Goal: Information Seeking & Learning: Learn about a topic

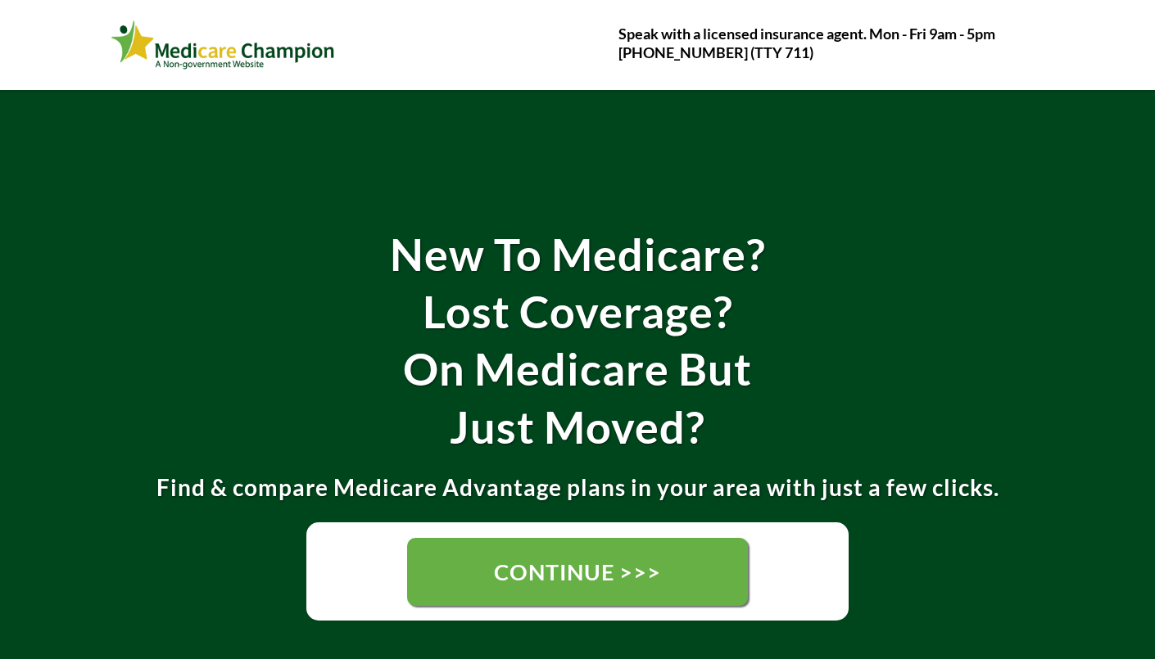
click at [252, 40] on img at bounding box center [223, 45] width 225 height 56
click at [263, 43] on img at bounding box center [223, 45] width 225 height 56
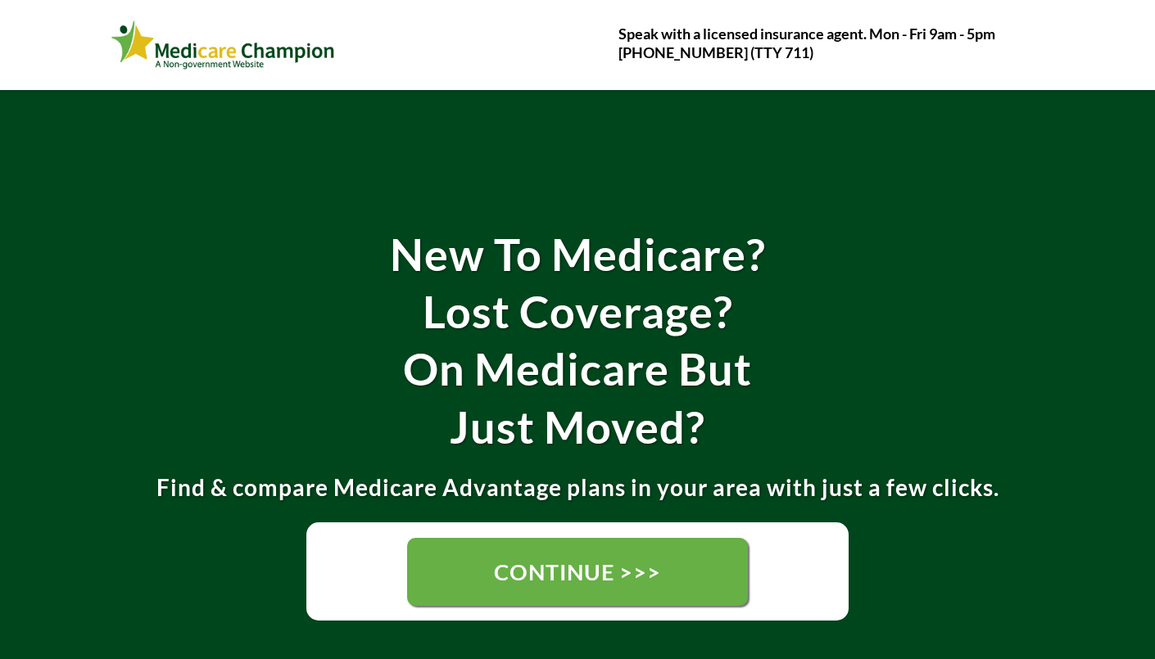
click at [263, 43] on img at bounding box center [223, 45] width 225 height 56
click at [286, 54] on img at bounding box center [223, 45] width 225 height 56
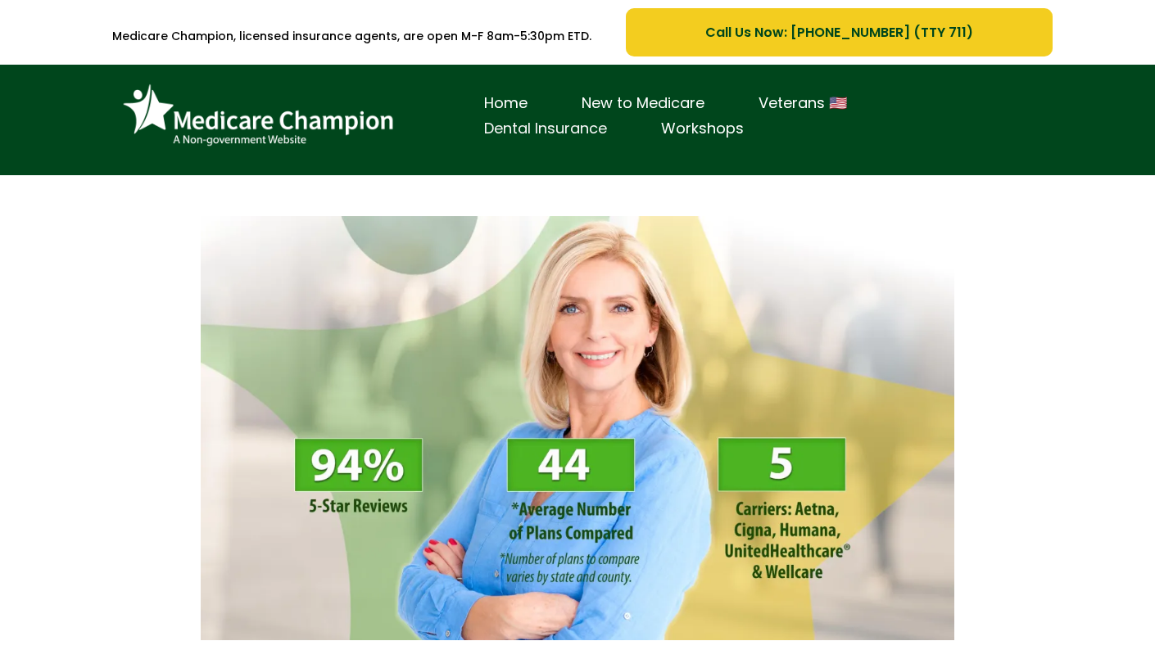
click at [574, 125] on link "Dental Insurance" at bounding box center [545, 128] width 177 height 25
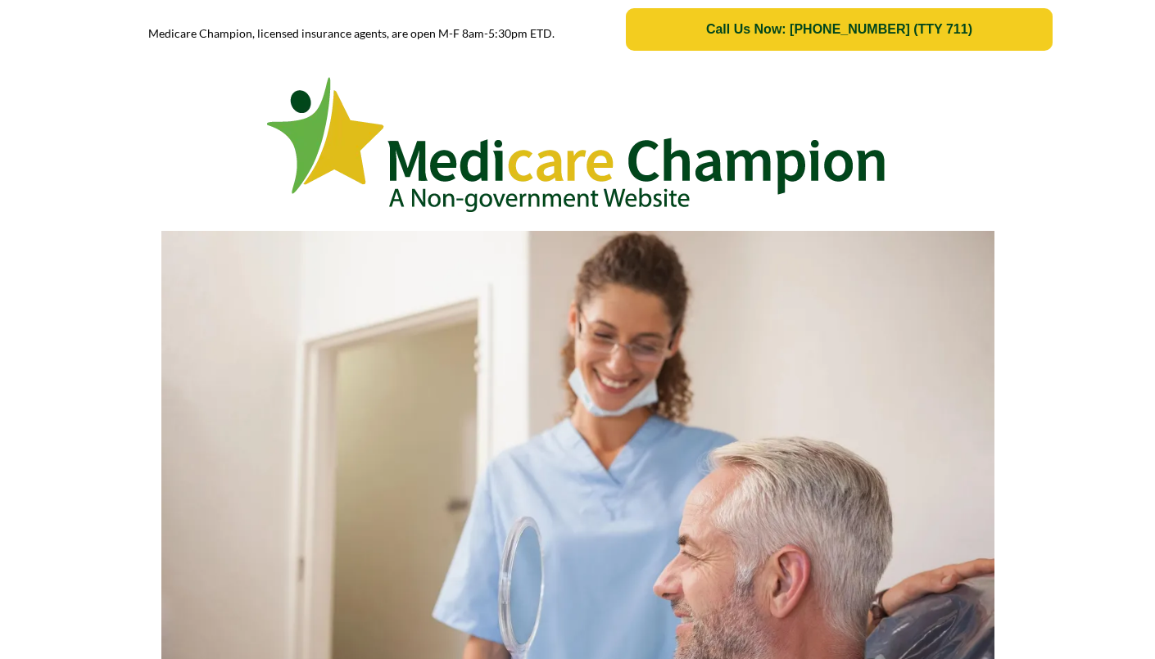
click at [4, 2] on div "Medicare Champion, licensed insurance agents, are open M-F 8am-5:30pm ETD. Call…" at bounding box center [577, 29] width 1155 height 59
